Goal: Information Seeking & Learning: Learn about a topic

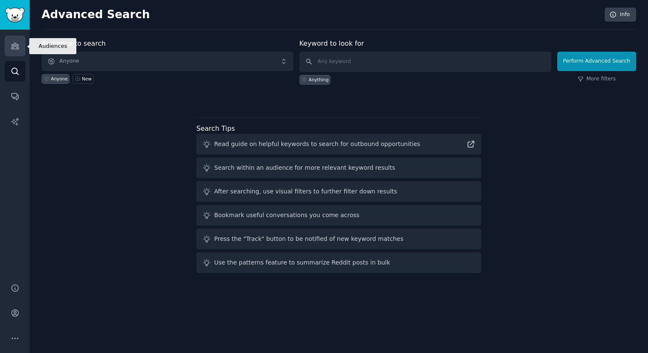
click at [12, 47] on icon "Sidebar" at bounding box center [15, 46] width 9 height 9
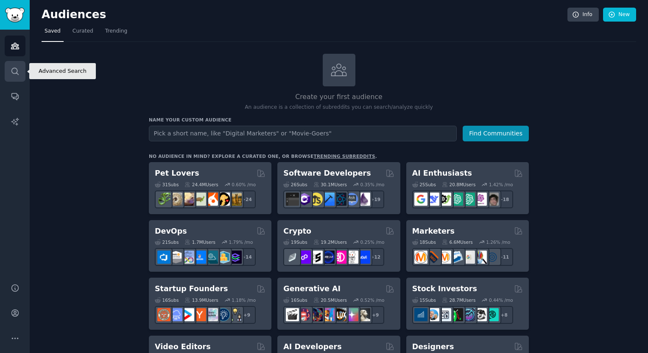
click at [24, 66] on link "Search" at bounding box center [15, 71] width 21 height 21
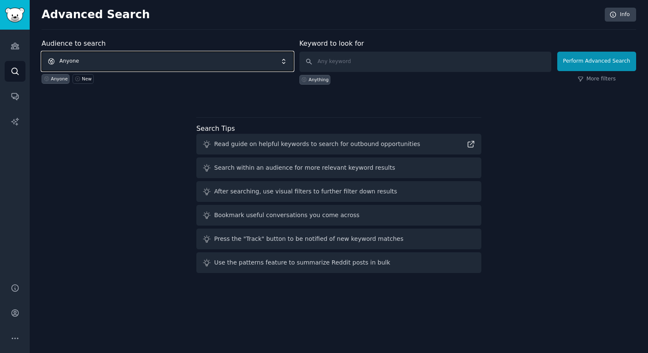
click at [93, 64] on span "Anyone" at bounding box center [168, 61] width 252 height 19
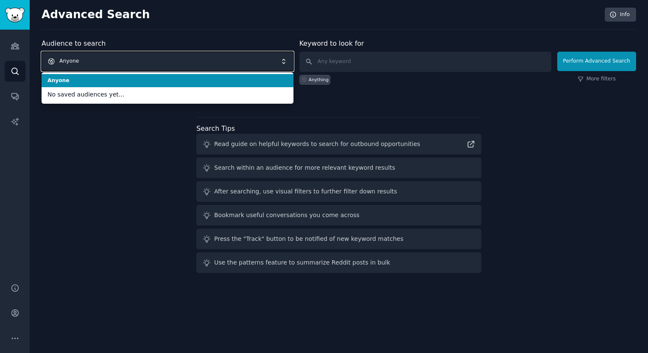
click at [97, 62] on span "Anyone" at bounding box center [168, 61] width 252 height 19
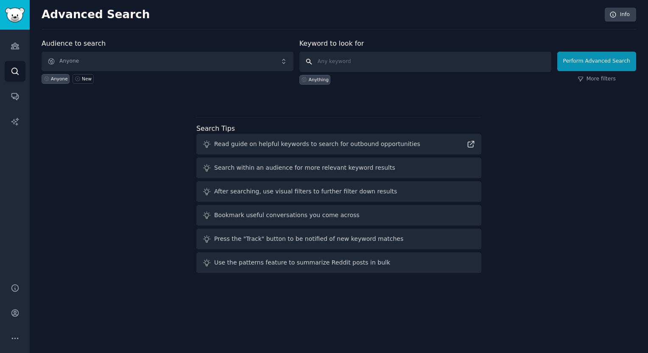
click at [365, 58] on input "text" at bounding box center [425, 62] width 252 height 20
type input "clinics"
click button "Perform Advanced Search" at bounding box center [596, 61] width 79 height 19
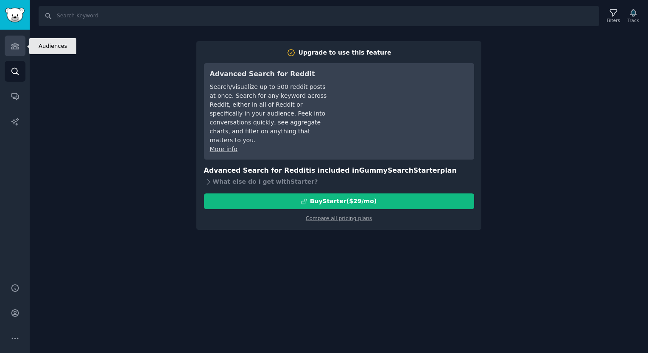
click at [11, 44] on icon "Sidebar" at bounding box center [15, 46] width 9 height 9
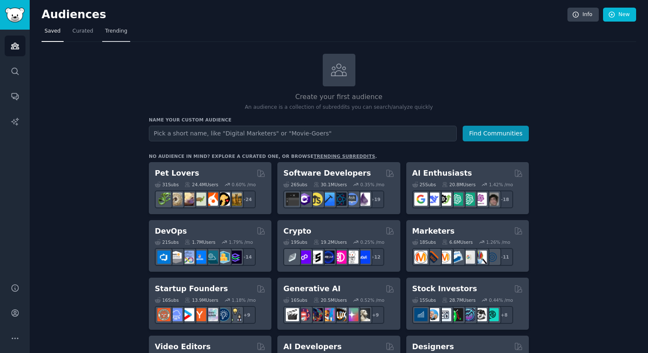
click at [106, 34] on span "Trending" at bounding box center [116, 32] width 22 height 8
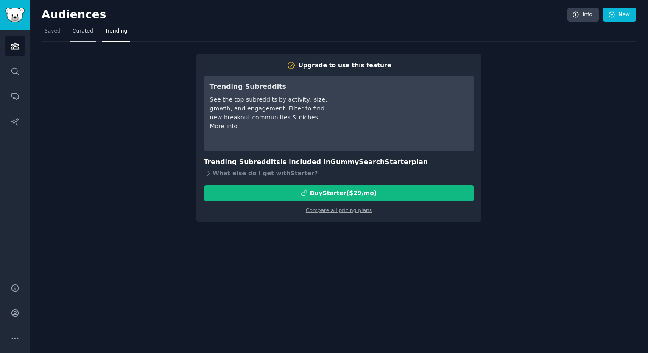
click at [92, 33] on nav "Saved Curated Trending" at bounding box center [339, 33] width 594 height 17
click at [70, 38] on link "Curated" at bounding box center [83, 33] width 27 height 17
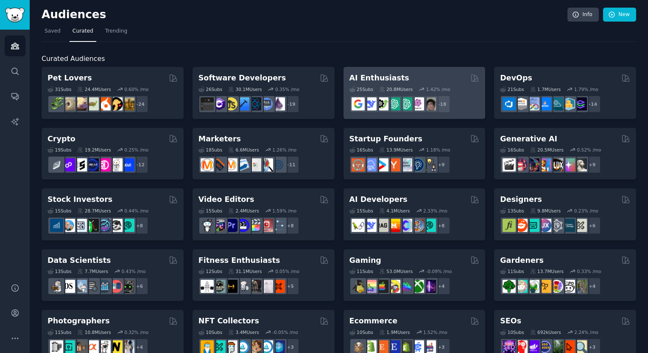
click at [421, 80] on div "AI Enthusiasts" at bounding box center [414, 78] width 130 height 11
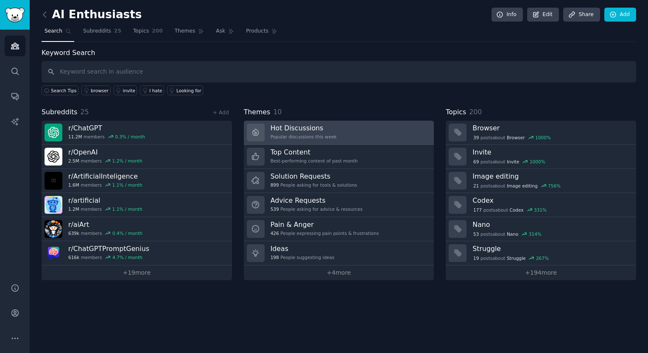
click at [398, 136] on link "Hot Discussions Popular discussions this week" at bounding box center [339, 133] width 190 height 24
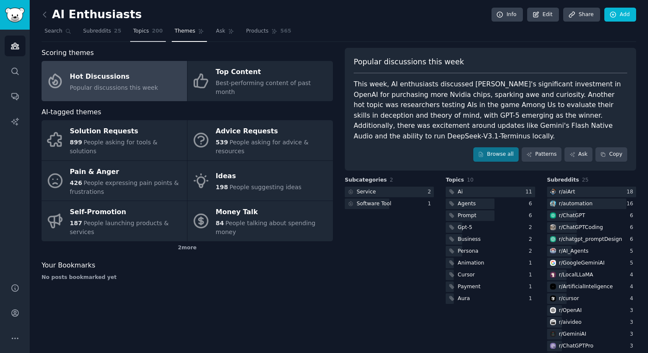
click at [137, 34] on span "Topics" at bounding box center [141, 32] width 16 height 8
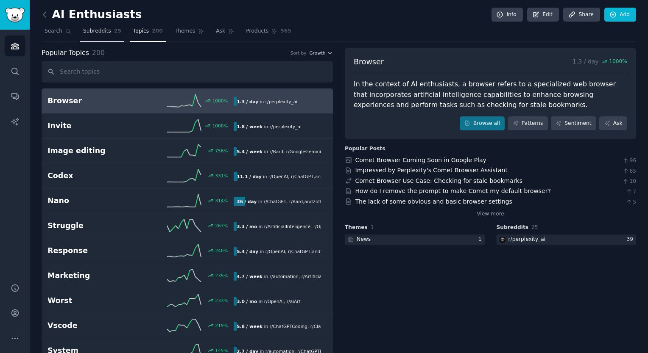
click at [91, 31] on span "Subreddits" at bounding box center [97, 32] width 28 height 8
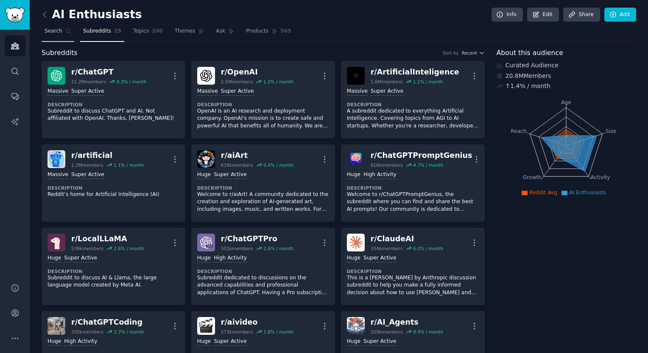
click at [51, 29] on span "Search" at bounding box center [53, 32] width 18 height 8
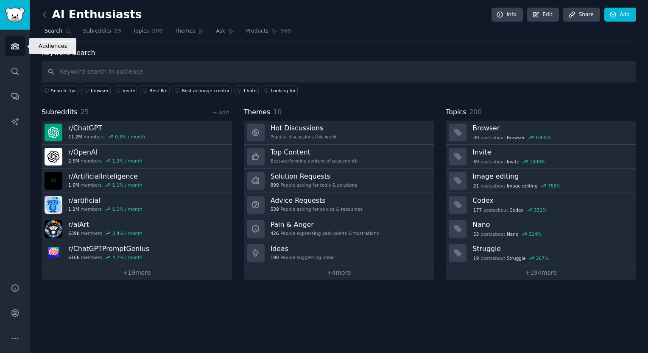
click at [15, 45] on icon "Sidebar" at bounding box center [15, 46] width 8 height 6
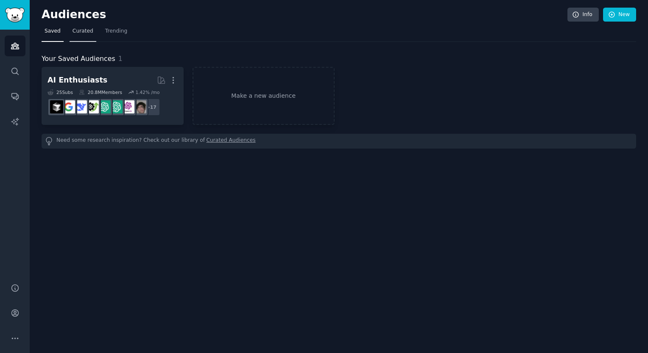
click at [80, 33] on span "Curated" at bounding box center [82, 32] width 21 height 8
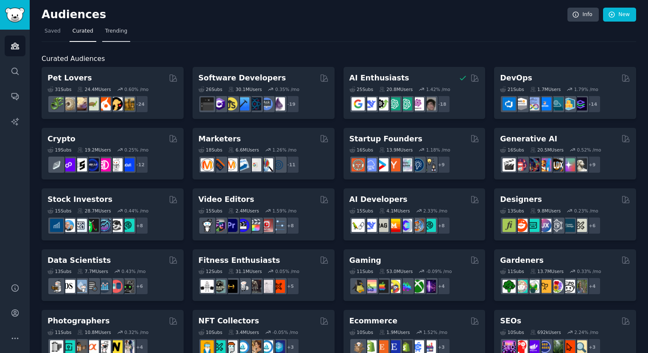
click at [116, 35] on link "Trending" at bounding box center [116, 33] width 28 height 17
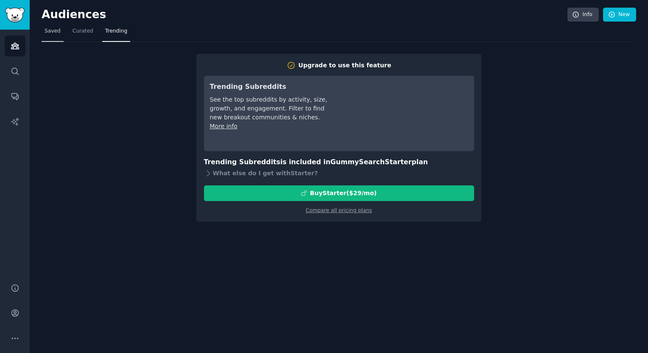
click at [50, 34] on span "Saved" at bounding box center [52, 32] width 16 height 8
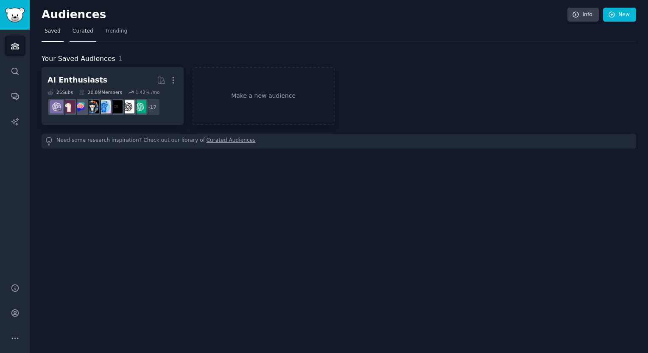
click at [78, 33] on span "Curated" at bounding box center [82, 32] width 21 height 8
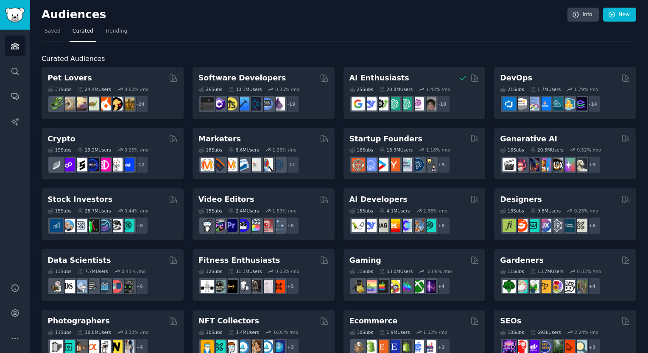
click at [90, 54] on span "Curated Audiences" at bounding box center [73, 59] width 63 height 11
click at [559, 47] on div "Curated Audiences Pet Lovers 31 Sub s 24.4M Users 0.60 % /mo + 24 Software Deve…" at bounding box center [339, 354] width 594 height 625
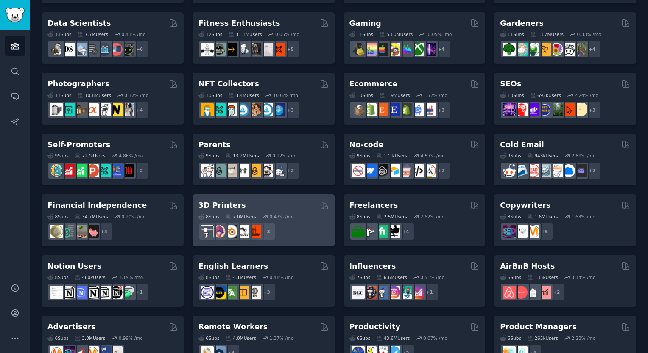
scroll to position [324, 0]
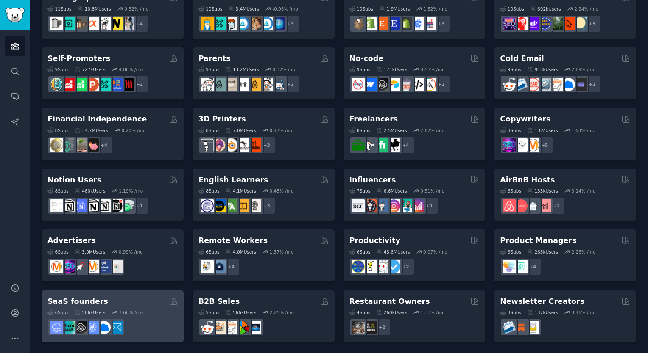
click at [161, 302] on div "SaaS founders" at bounding box center [112, 302] width 130 height 11
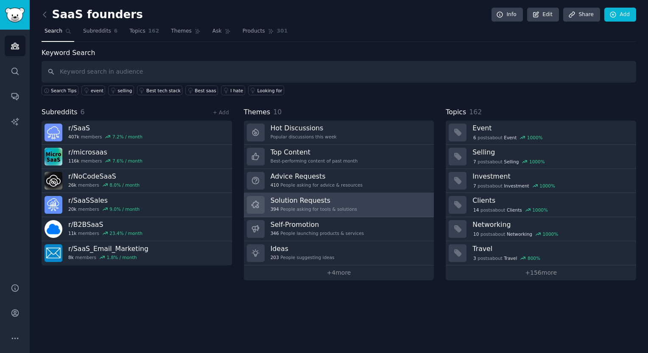
click at [375, 200] on link "Solution Requests 394 People asking for tools & solutions" at bounding box center [339, 205] width 190 height 24
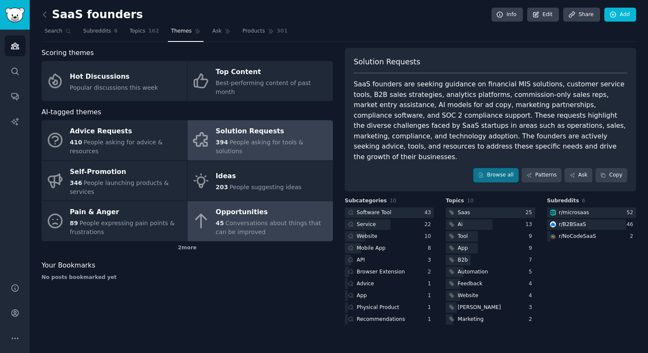
click at [268, 220] on span "Conversations about things that can be improved" at bounding box center [268, 228] width 105 height 16
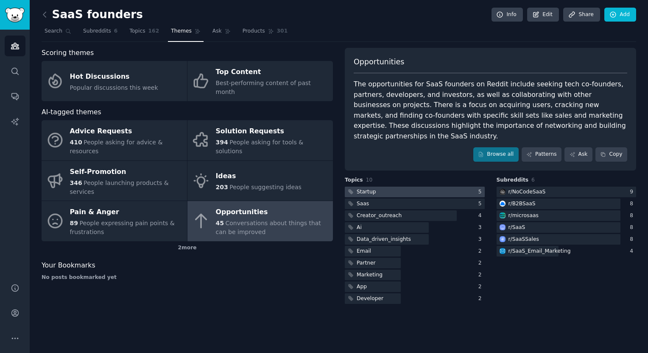
click at [388, 187] on div at bounding box center [415, 192] width 140 height 11
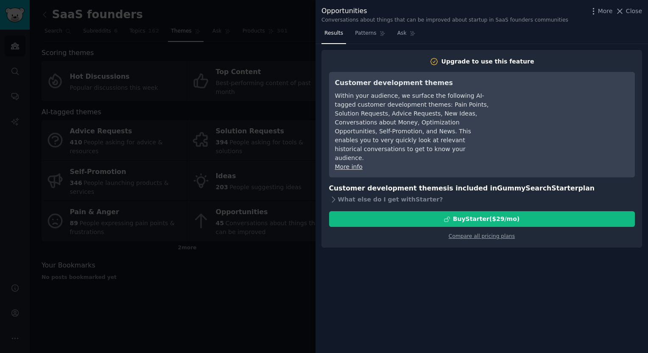
click at [236, 274] on div at bounding box center [324, 176] width 648 height 353
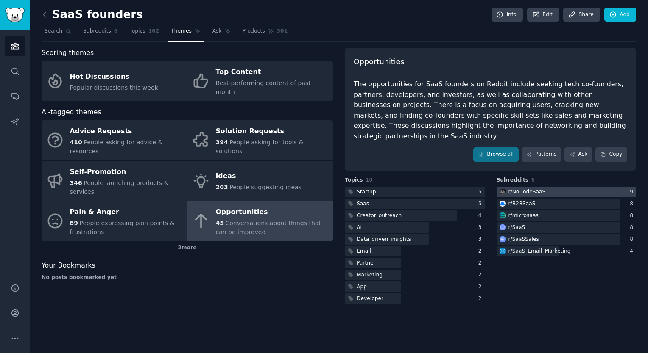
click at [581, 187] on div at bounding box center [566, 192] width 140 height 11
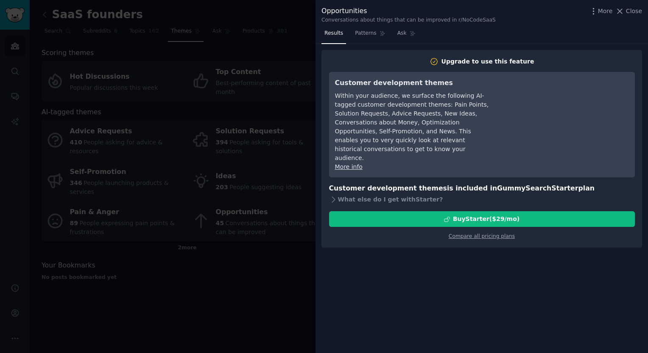
click at [146, 298] on div at bounding box center [324, 176] width 648 height 353
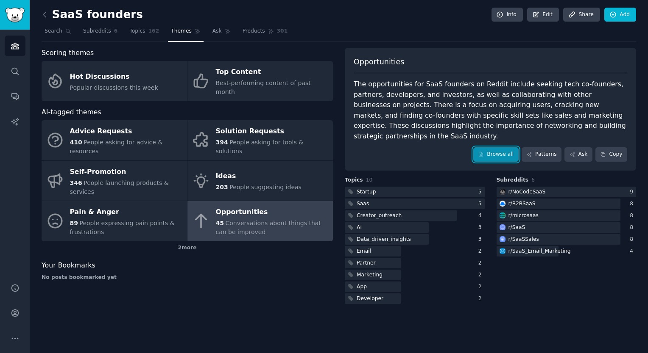
click at [503, 147] on link "Browse all" at bounding box center [495, 154] width 45 height 14
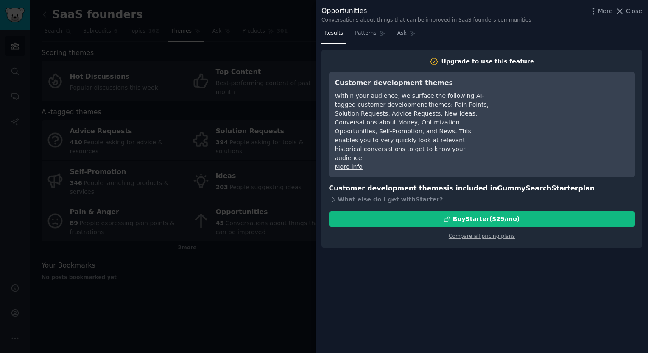
click at [180, 309] on div at bounding box center [324, 176] width 648 height 353
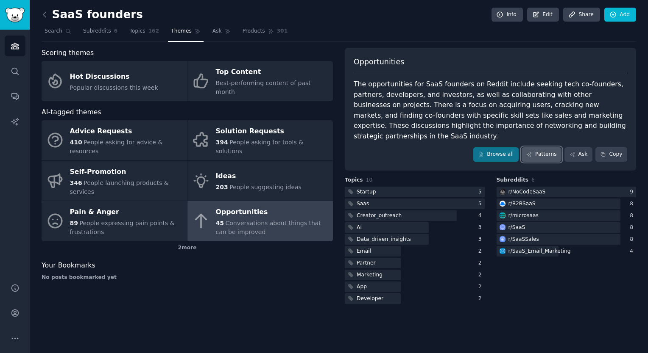
click at [543, 147] on link "Patterns" at bounding box center [541, 154] width 40 height 14
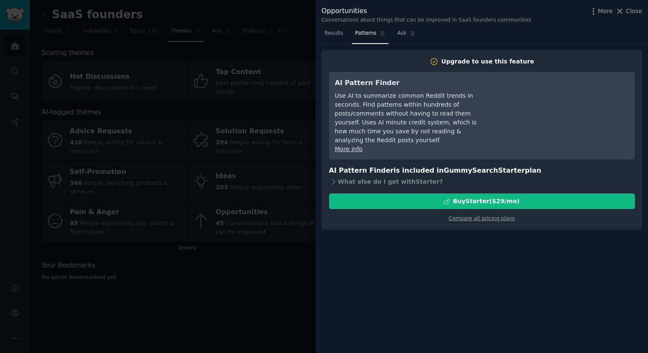
click at [197, 267] on div at bounding box center [324, 176] width 648 height 353
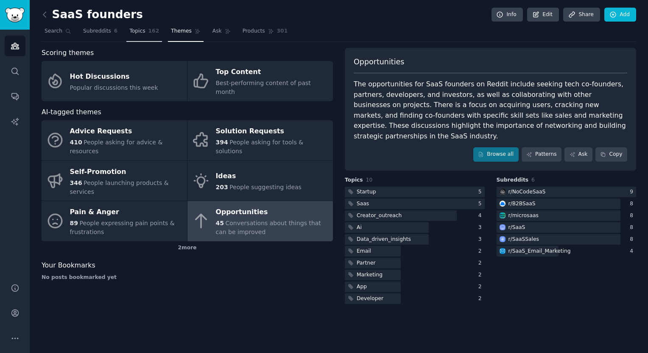
click at [126, 33] on link "Topics 162" at bounding box center [144, 33] width 36 height 17
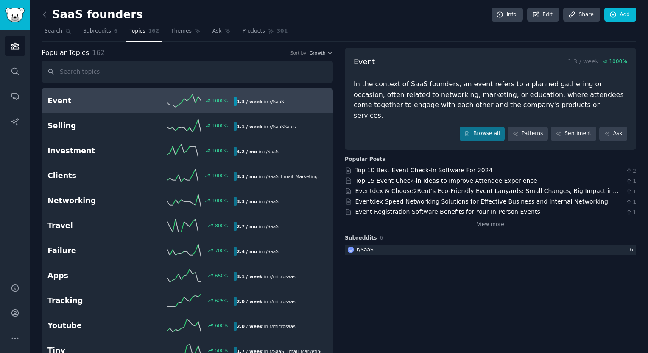
click at [116, 111] on link "Event 1000 % 1.3 / week in r/ SaaS" at bounding box center [187, 101] width 291 height 25
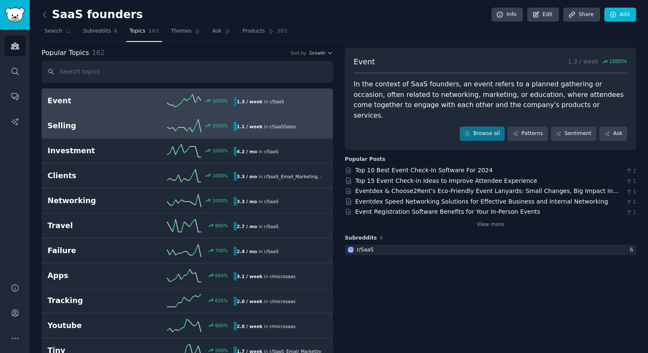
click at [128, 128] on h2 "Selling" at bounding box center [93, 126] width 93 height 11
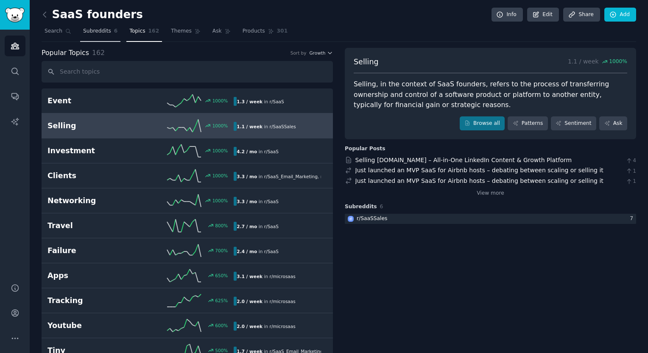
click at [86, 34] on span "Subreddits" at bounding box center [97, 32] width 28 height 8
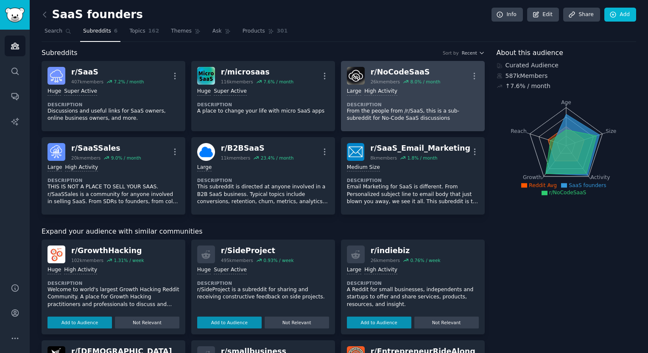
click at [468, 100] on div "Large High Activity Description From the people from /r/SaaS, this is a sub-sub…" at bounding box center [413, 105] width 132 height 41
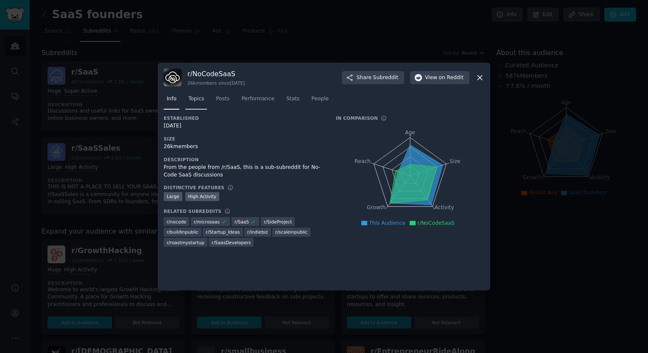
click at [200, 103] on span "Topics" at bounding box center [196, 99] width 16 height 8
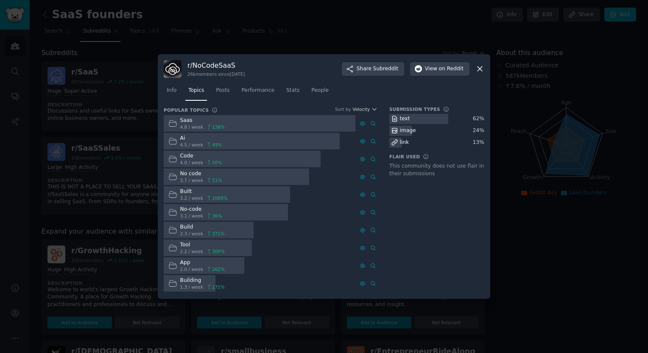
click at [282, 125] on div at bounding box center [260, 123] width 192 height 17
click at [371, 125] on icon at bounding box center [373, 124] width 6 height 6
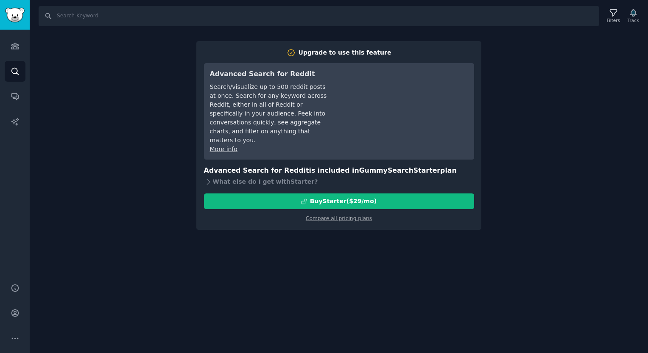
click at [339, 263] on div "Search Filters Track Upgrade to use this feature Advanced Search for Reddit Sea…" at bounding box center [339, 176] width 618 height 353
click at [170, 100] on div "Search Filters Track Upgrade to use this feature Advanced Search for Reddit Sea…" at bounding box center [339, 176] width 618 height 353
click at [19, 45] on link "Audiences" at bounding box center [15, 46] width 21 height 21
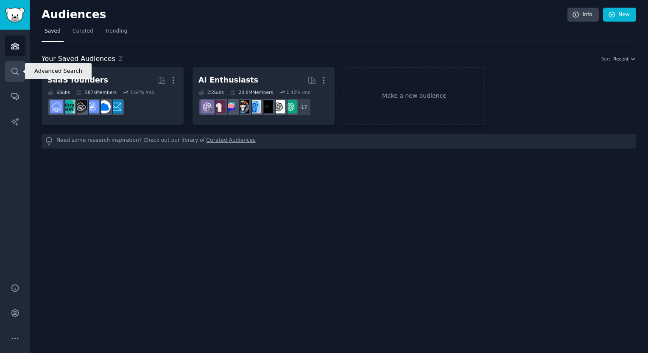
click at [17, 68] on icon "Sidebar" at bounding box center [15, 71] width 9 height 9
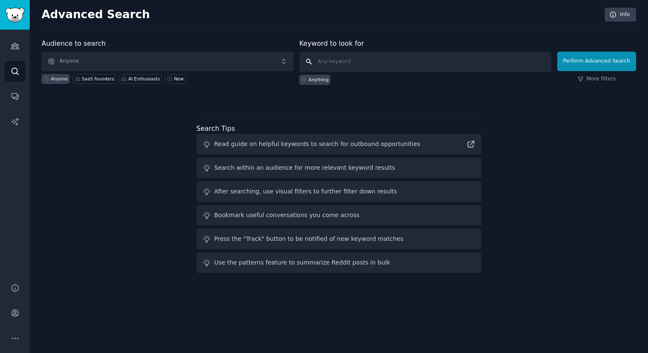
click at [353, 61] on input "text" at bounding box center [425, 62] width 252 height 20
type input "h"
type input "recruitment"
click button "Perform Advanced Search" at bounding box center [596, 61] width 79 height 19
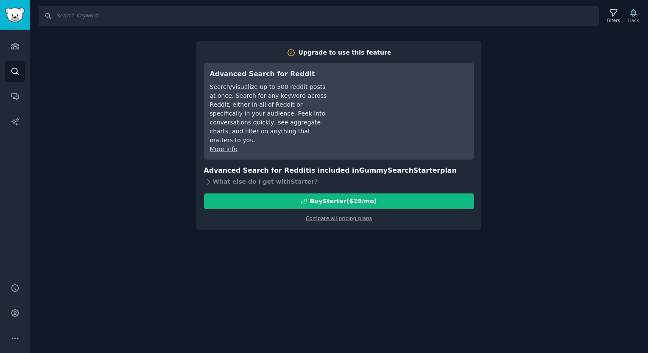
click at [194, 99] on div "Search Filters Track Upgrade to use this feature Advanced Search for Reddit Sea…" at bounding box center [339, 176] width 618 height 353
click at [25, 71] on div "Audiences Search Conversations AI Reports" at bounding box center [15, 152] width 30 height 244
click at [21, 71] on link "Search" at bounding box center [15, 71] width 21 height 21
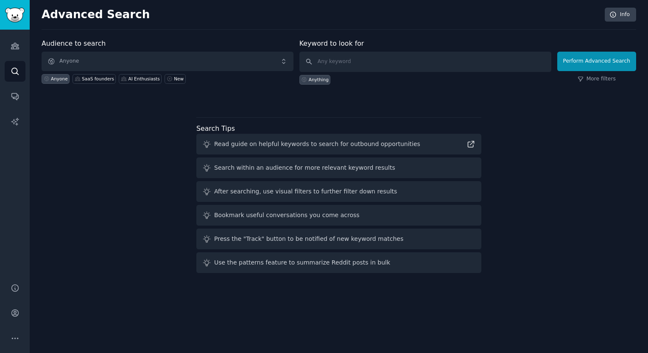
click at [2, 45] on div "Audiences Search Conversations AI Reports" at bounding box center [15, 152] width 30 height 244
click at [10, 20] on img "Sidebar" at bounding box center [14, 15] width 19 height 15
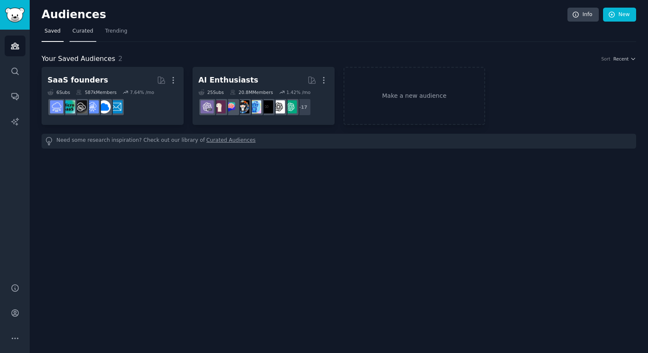
click at [82, 35] on link "Curated" at bounding box center [83, 33] width 27 height 17
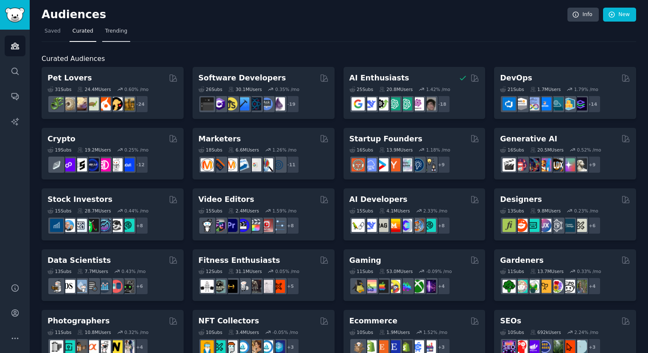
click at [106, 37] on link "Trending" at bounding box center [116, 33] width 28 height 17
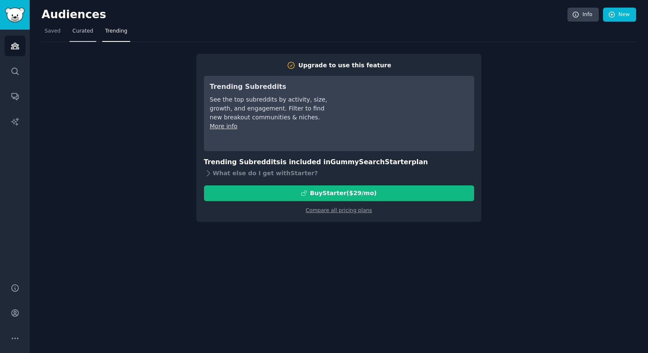
click at [91, 35] on link "Curated" at bounding box center [83, 33] width 27 height 17
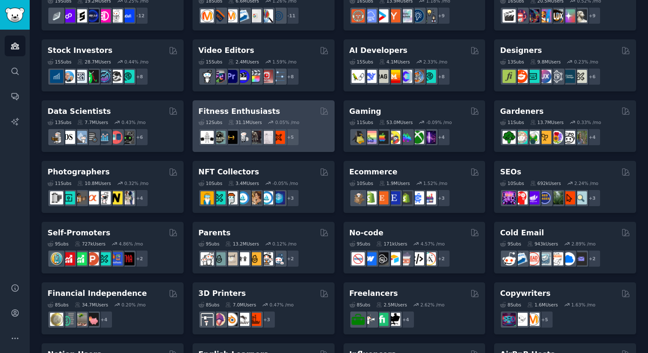
scroll to position [170, 0]
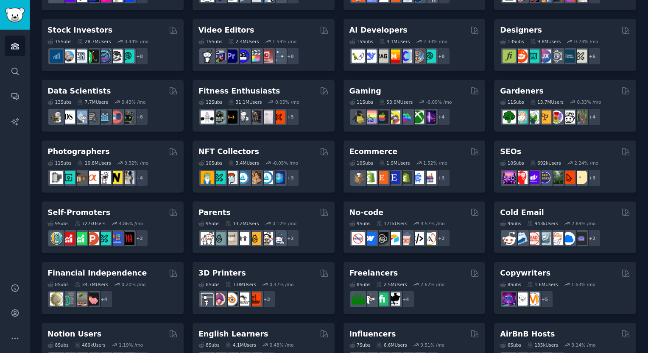
drag, startPoint x: 280, startPoint y: 261, endPoint x: 180, endPoint y: 194, distance: 120.0
click at [180, 194] on div "Pet Lovers 31 Sub s 24.4M Users 0.60 % /mo + 24 Software Developers 26 Sub s 30…" at bounding box center [339, 196] width 594 height 599
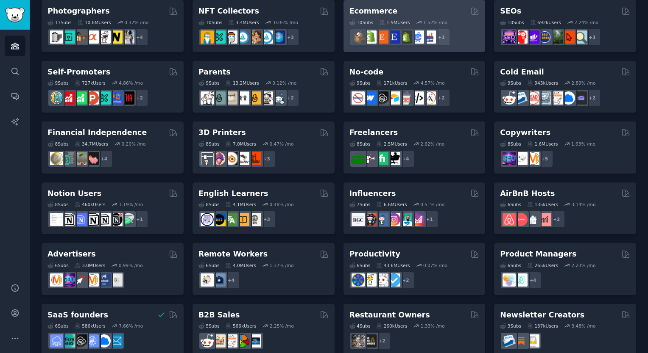
scroll to position [324, 0]
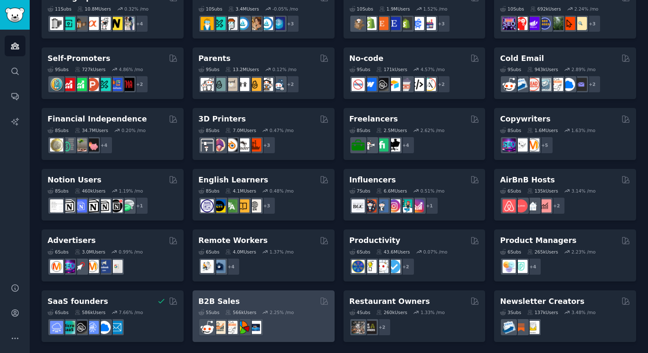
click at [259, 299] on div "B2B Sales" at bounding box center [263, 302] width 130 height 11
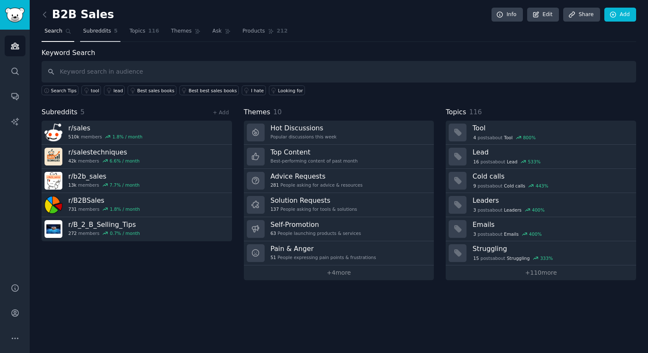
click at [95, 31] on span "Subreddits" at bounding box center [97, 32] width 28 height 8
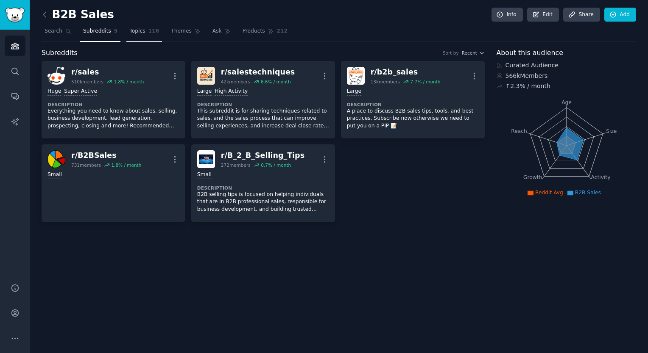
click at [129, 30] on span "Topics" at bounding box center [137, 32] width 16 height 8
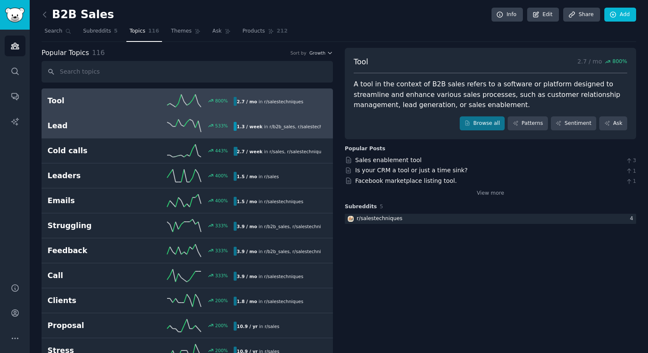
click at [73, 127] on h2 "Lead" at bounding box center [93, 126] width 93 height 11
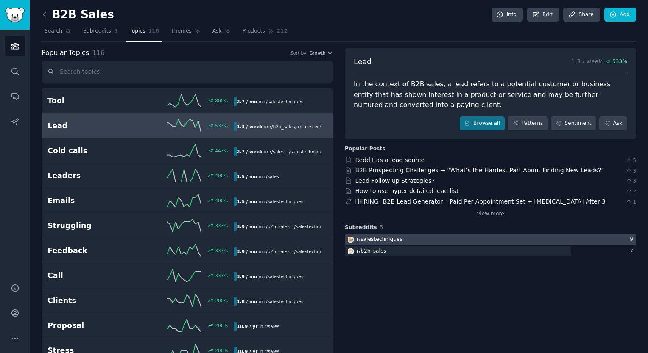
click at [398, 236] on div at bounding box center [490, 240] width 291 height 11
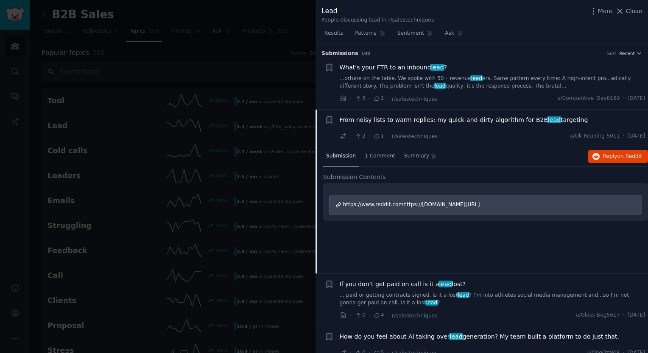
click at [570, 126] on div "From noisy lists to warm replies: my quick-and-dirty algorithm for B2B lead tar…" at bounding box center [492, 122] width 306 height 12
click at [560, 120] on span "From noisy lists to warm replies: my quick-and-dirty algorithm for B2B lead tar…" at bounding box center [463, 120] width 248 height 9
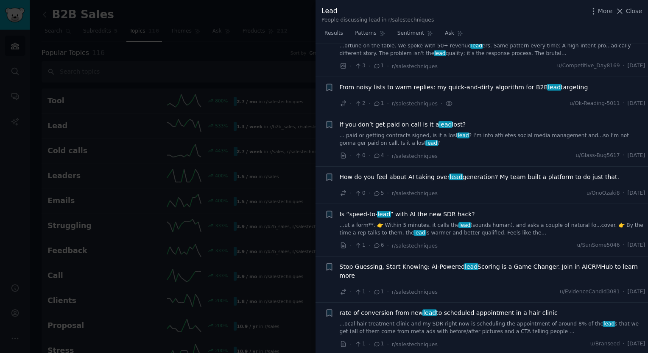
scroll to position [66, 0]
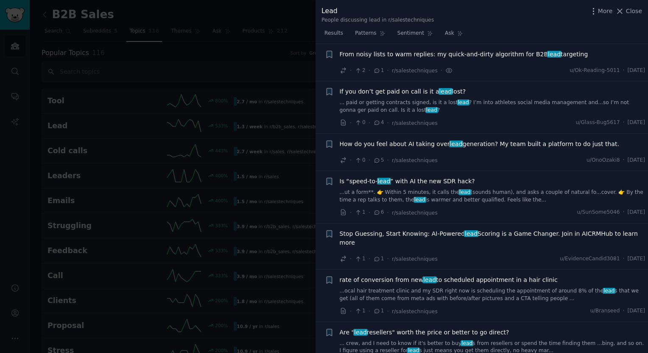
click at [510, 53] on span "From noisy lists to warm replies: my quick-and-dirty algorithm for B2B lead tar…" at bounding box center [463, 54] width 248 height 9
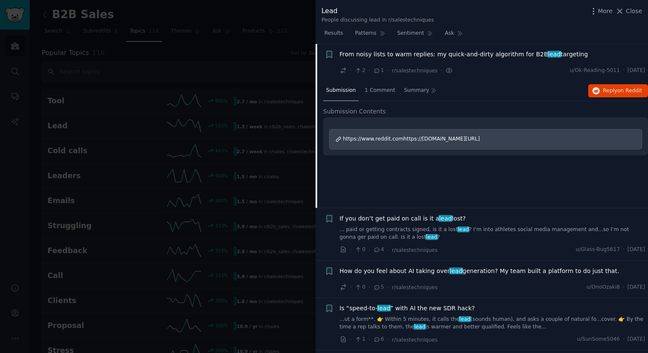
click at [376, 136] on span "https://www.reddit.comhttps://[DOMAIN_NAME][URL]" at bounding box center [411, 139] width 137 height 6
click at [617, 91] on span "on Reddit" at bounding box center [629, 91] width 25 height 6
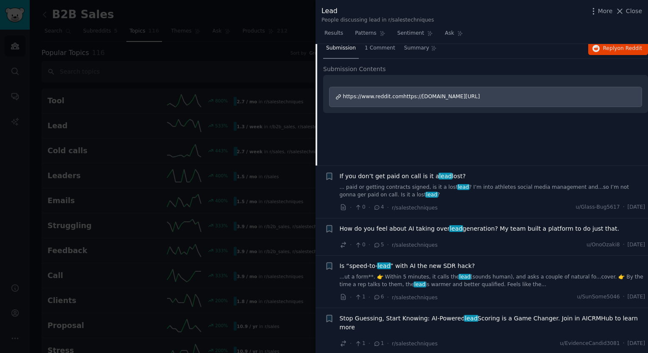
click at [509, 275] on link "...ut a form**. 👉 Within 5 minutes, it calls the lead (sounds human), and asks …" at bounding box center [492, 281] width 306 height 15
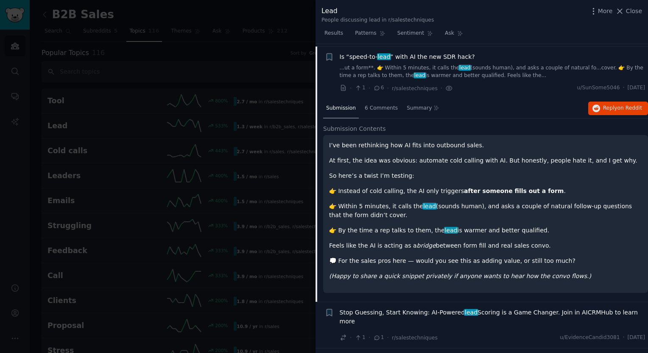
scroll to position [192, 0]
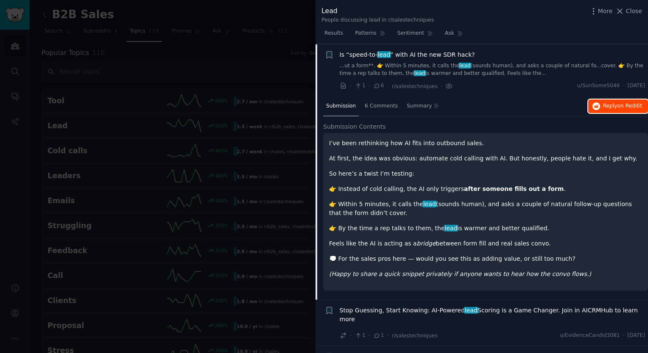
click at [594, 101] on button "Reply on Reddit" at bounding box center [618, 107] width 60 height 14
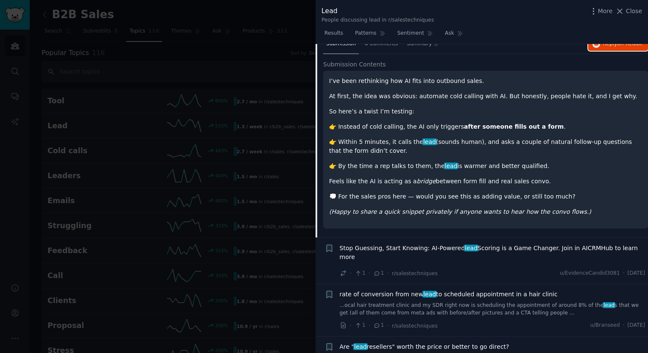
scroll to position [320, 0]
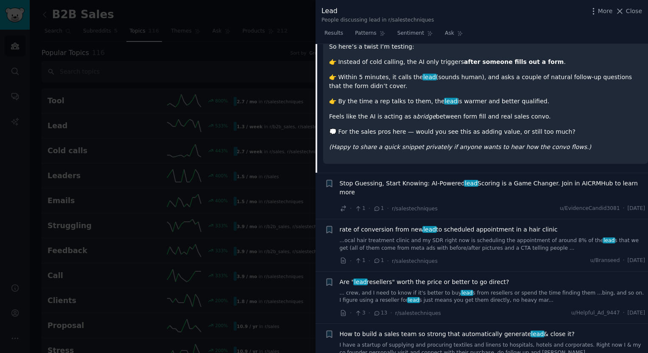
click at [526, 186] on span "Stop Guessing, Start Knowing: AI-Powered lead Scoring is a Game Changer. Join i…" at bounding box center [492, 188] width 306 height 18
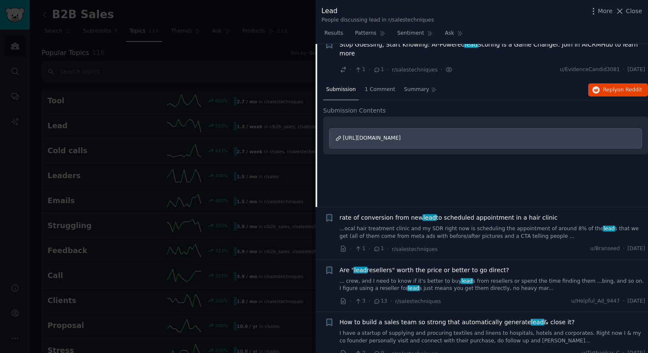
scroll to position [245, 0]
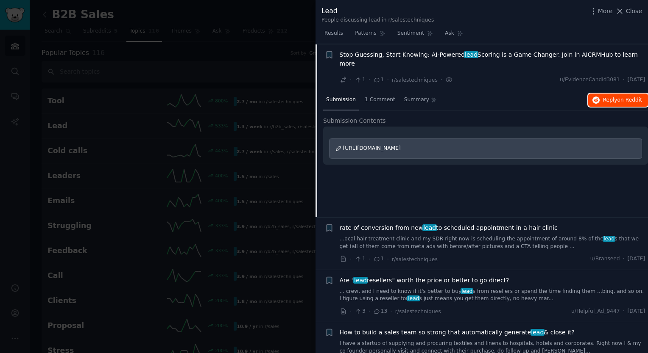
click at [609, 97] on span "Reply on Reddit" at bounding box center [622, 101] width 39 height 8
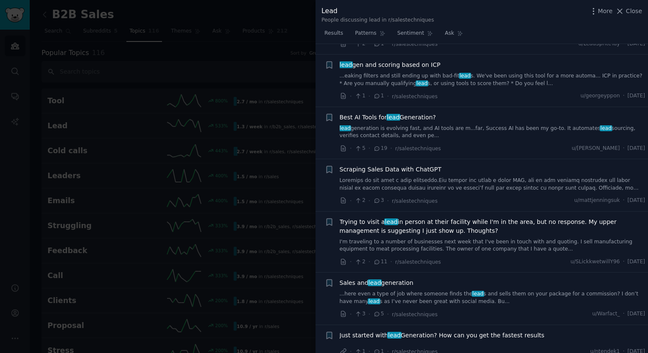
scroll to position [1262, 0]
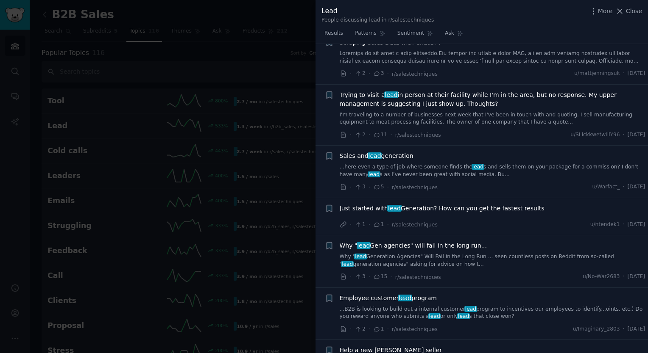
click at [468, 204] on span "Just started with lead Generation? How can you get the fastest results" at bounding box center [441, 208] width 205 height 9
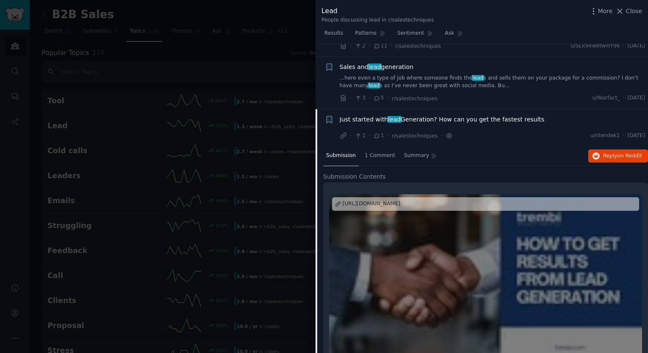
scroll to position [1263, 0]
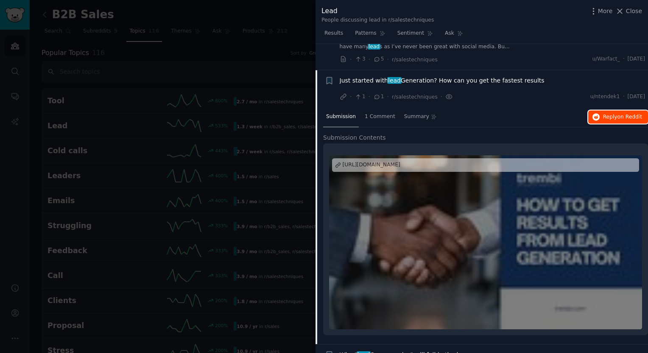
click at [608, 114] on span "Reply on Reddit" at bounding box center [622, 118] width 39 height 8
click at [248, 236] on div at bounding box center [324, 176] width 648 height 353
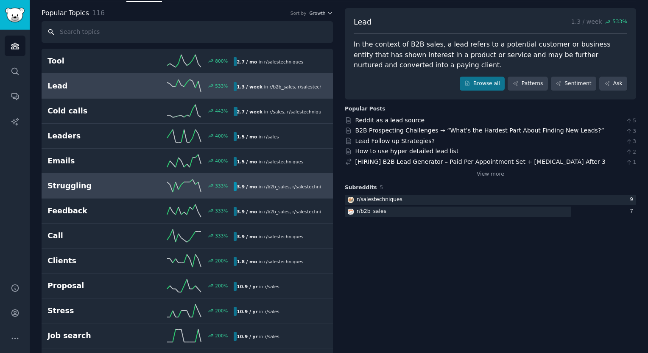
scroll to position [85, 0]
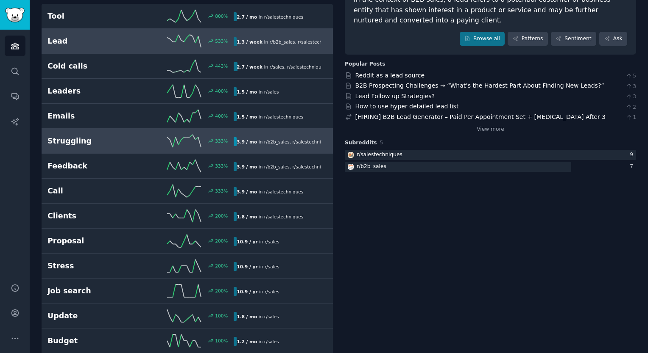
click at [104, 146] on div "Struggling 333 % 3.9 / mo in r/ b2b_sales , r/ salestechniques" at bounding box center [186, 141] width 279 height 13
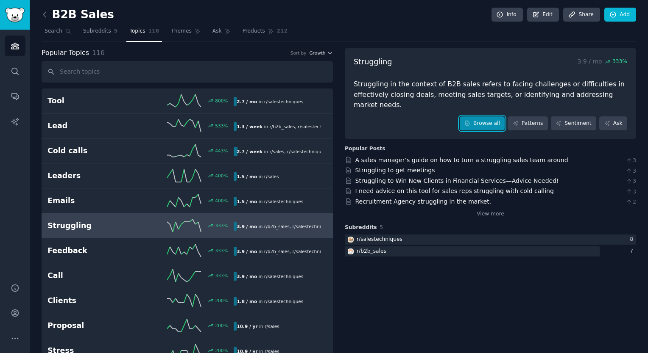
click at [478, 117] on link "Browse all" at bounding box center [481, 124] width 45 height 14
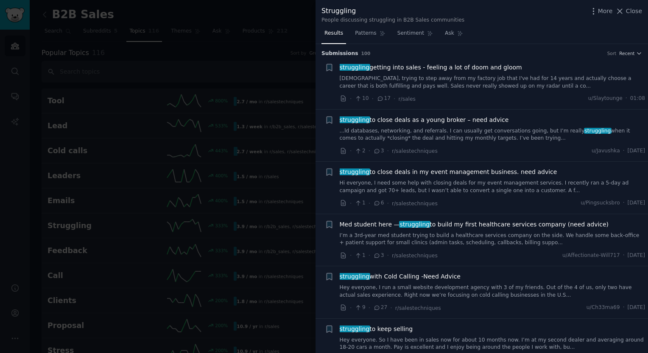
click at [447, 191] on link "Hi everyone, I need some help with closing deals for my event management servic…" at bounding box center [492, 187] width 306 height 15
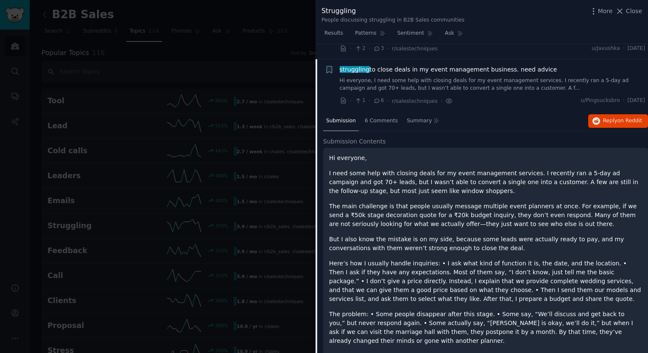
scroll to position [118, 0]
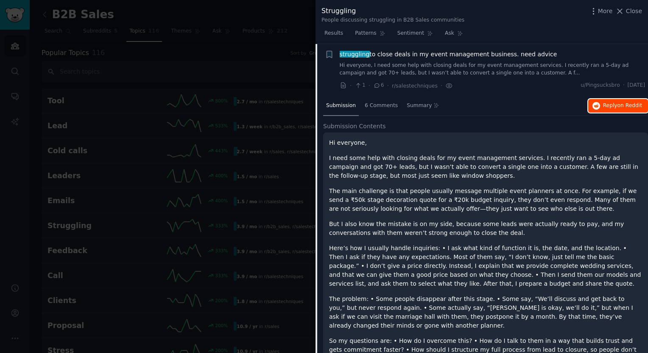
click at [606, 105] on span "Reply on Reddit" at bounding box center [622, 106] width 39 height 8
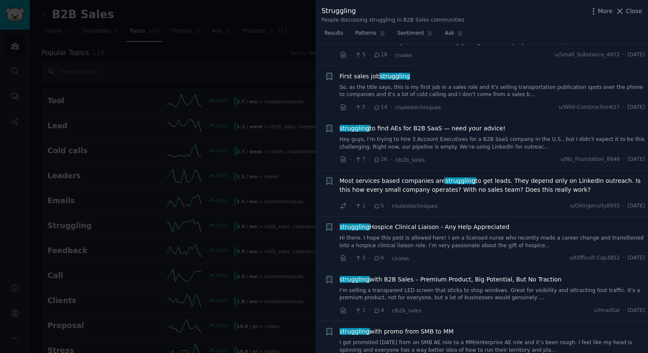
scroll to position [626, 0]
click at [473, 176] on span "Most services based companies are struggling to get leads. They depend only on …" at bounding box center [492, 185] width 306 height 18
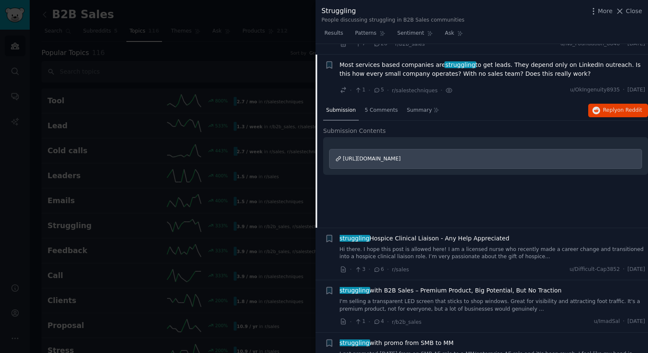
scroll to position [431, 0]
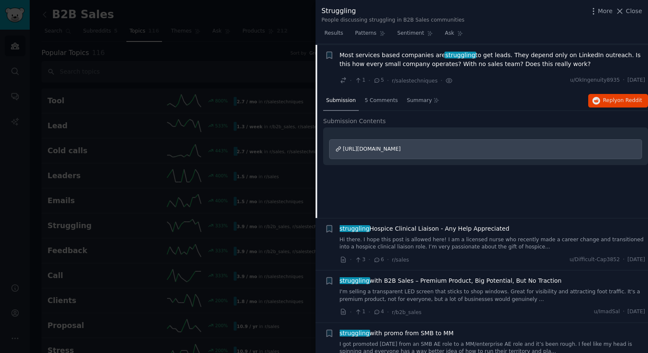
click at [608, 92] on div "Submission 5 Comments Summary Reply on Reddit" at bounding box center [485, 101] width 325 height 20
click at [610, 97] on span "Reply on Reddit" at bounding box center [622, 101] width 39 height 8
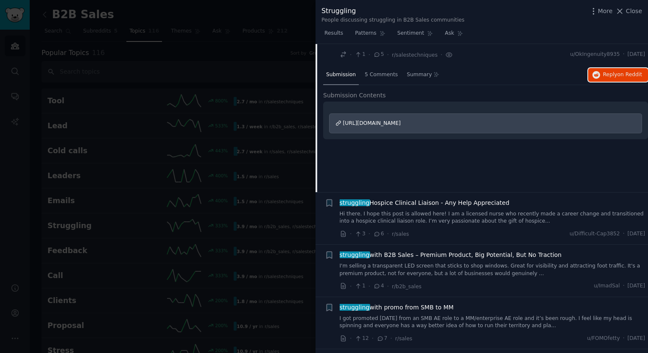
scroll to position [558, 0]
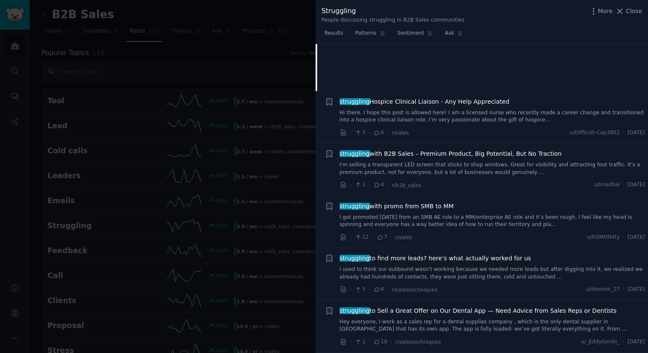
click at [502, 270] on link "i used to think our outbound wasn’t working because we needed more leads but af…" at bounding box center [492, 273] width 306 height 15
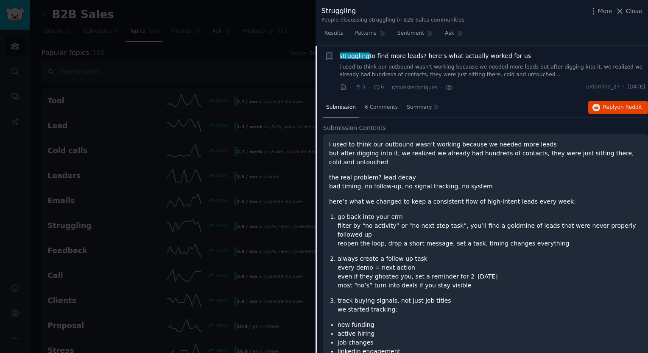
scroll to position [634, 0]
click at [602, 103] on button "Reply on Reddit" at bounding box center [618, 107] width 60 height 14
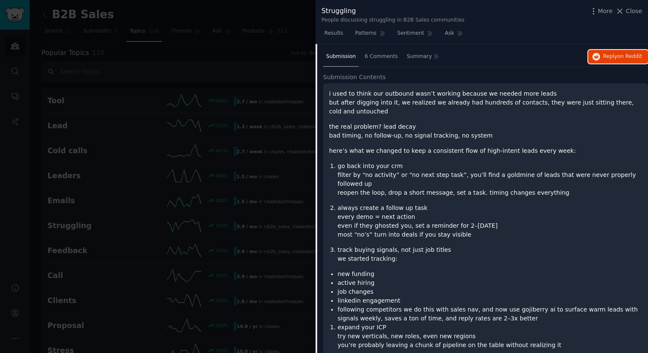
scroll to position [761, 0]
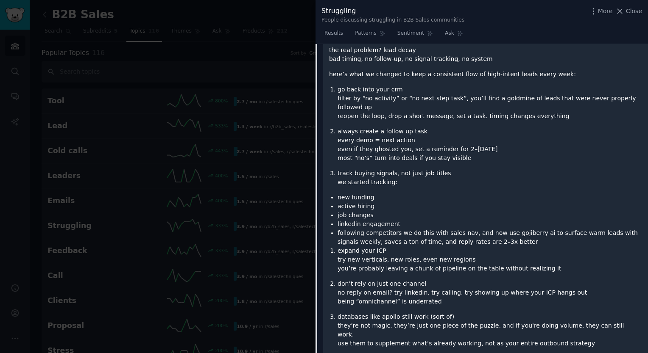
click at [232, 199] on div at bounding box center [324, 176] width 648 height 353
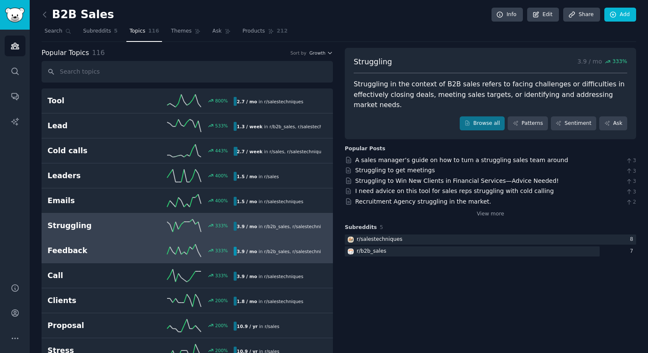
scroll to position [254, 0]
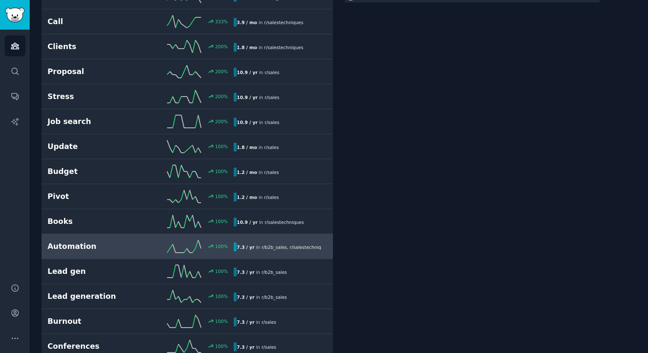
click at [102, 248] on h2 "Automation" at bounding box center [93, 247] width 93 height 11
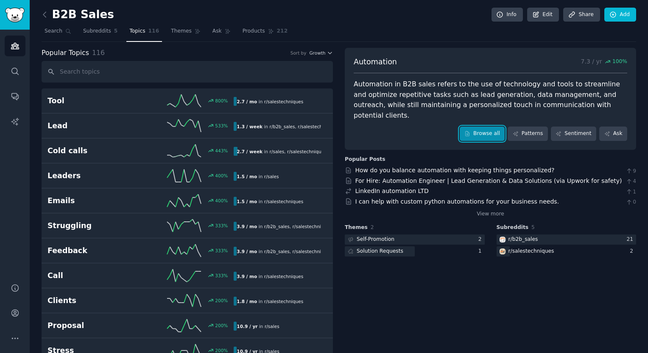
click at [490, 127] on link "Browse all" at bounding box center [481, 134] width 45 height 14
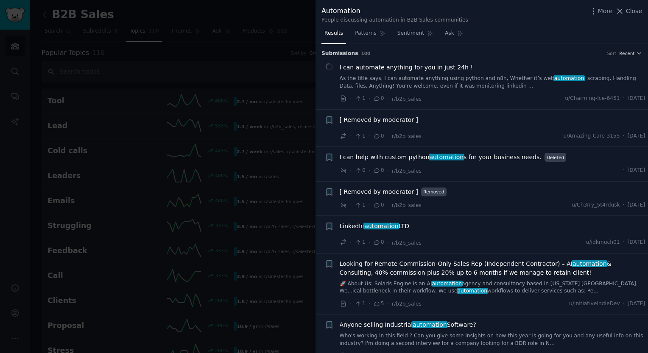
click at [490, 82] on link "As the title says, I can automate anything using python and n8n, Whether it’s w…" at bounding box center [492, 82] width 306 height 15
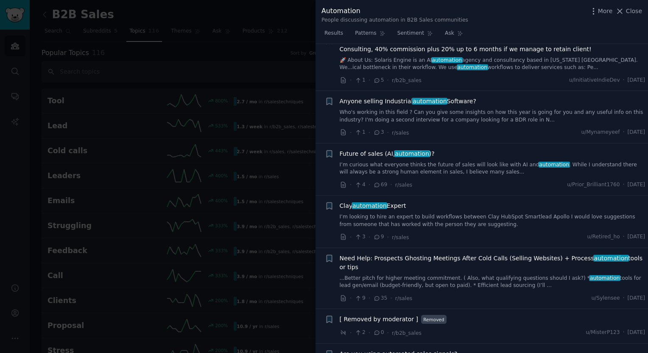
scroll to position [352, 0]
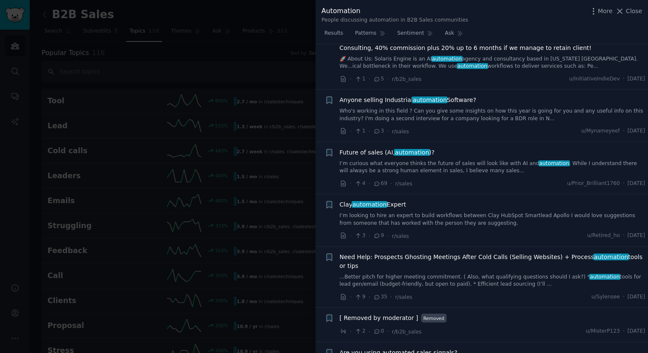
click at [467, 212] on link "I’m looking to hire an expert to build workflows between Clay HubSpot Smartlead…" at bounding box center [492, 219] width 306 height 15
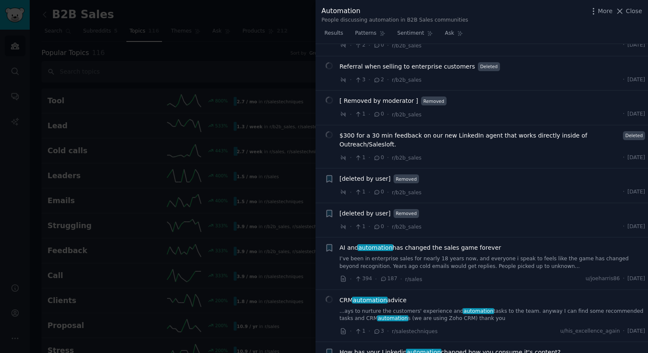
scroll to position [968, 0]
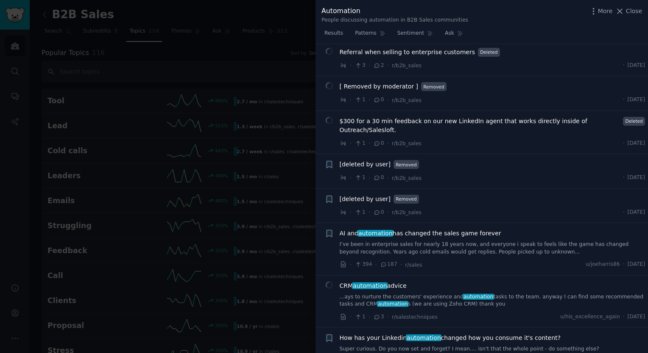
click at [501, 229] on div "AI and automation has changed the sales game forever I’ve been in enterprise sa…" at bounding box center [492, 242] width 306 height 27
click at [483, 241] on link "I’ve been in enterprise sales for nearly 18 years now, and everyone i speak to …" at bounding box center [492, 248] width 306 height 15
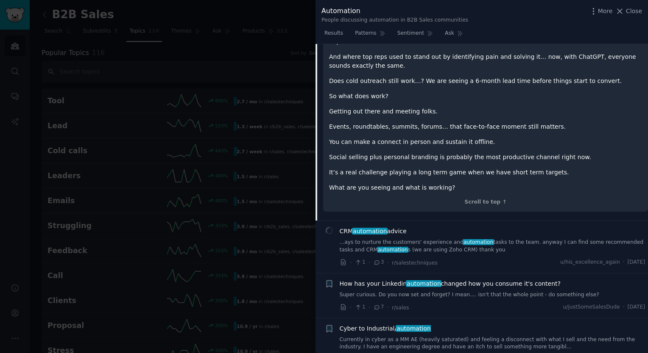
scroll to position [1509, 0]
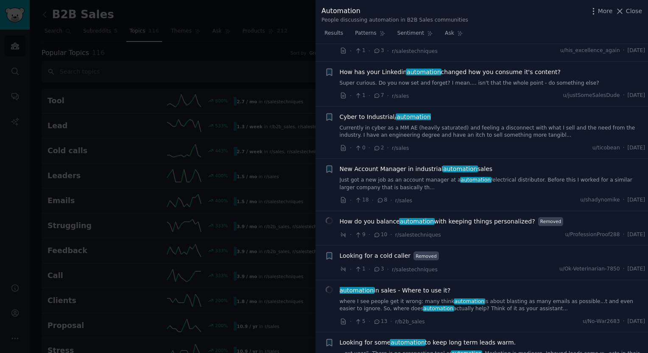
click at [516, 286] on div "automation in sales - Where to use it? where I see people get it wrong: many th…" at bounding box center [492, 299] width 306 height 27
click at [470, 286] on div "automation in sales - Where to use it? where I see people get it wrong: many th…" at bounding box center [492, 299] width 306 height 27
click at [476, 298] on link "where I see people get it wrong: many think automation is about blasting as man…" at bounding box center [492, 305] width 306 height 15
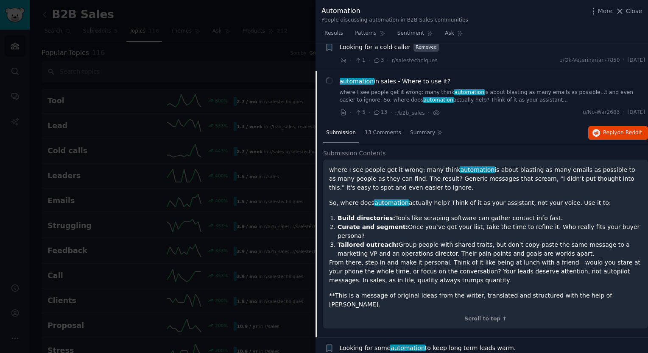
scroll to position [1323, 0]
